Goal: Transaction & Acquisition: Purchase product/service

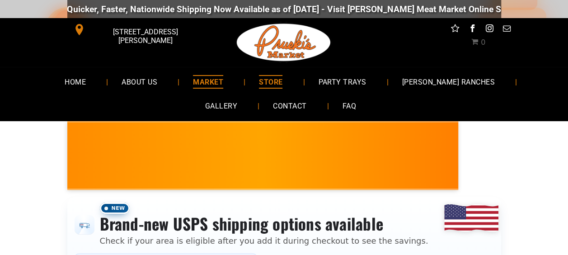
click at [197, 77] on span "MARKET" at bounding box center [208, 81] width 30 height 13
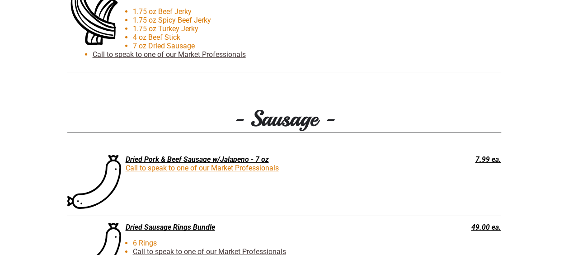
scroll to position [1401, 0]
